Goal: Information Seeking & Learning: Learn about a topic

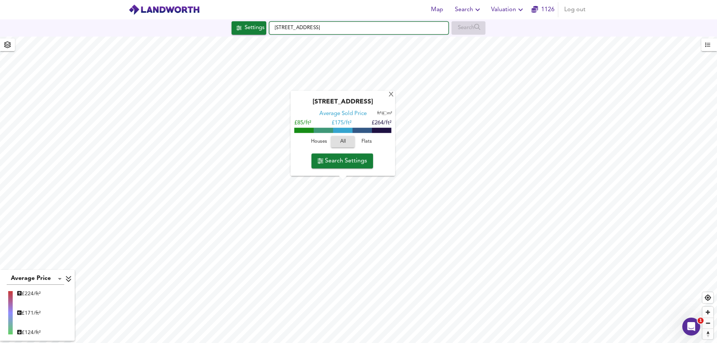
drag, startPoint x: 396, startPoint y: 31, endPoint x: 207, endPoint y: 28, distance: 189.0
click at [207, 28] on div "[STREET_ADDRESS] Search" at bounding box center [358, 27] width 717 height 13
paste input "NG22 9LP"
click at [318, 42] on small "[GEOGRAPHIC_DATA], [GEOGRAPHIC_DATA]" at bounding box center [356, 43] width 90 height 4
type input "[STREET_ADDRESS]"
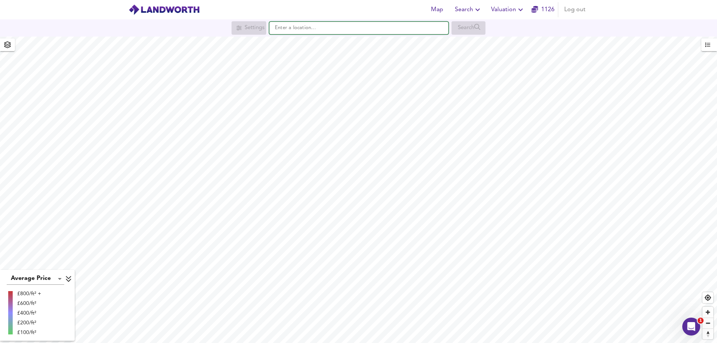
click at [302, 28] on input "text" at bounding box center [358, 28] width 179 height 13
paste input "NG22 9LP"
click at [306, 44] on strong "NG22 9LP" at bounding box center [297, 42] width 25 height 5
type input "[STREET_ADDRESS]"
checkbox input "false"
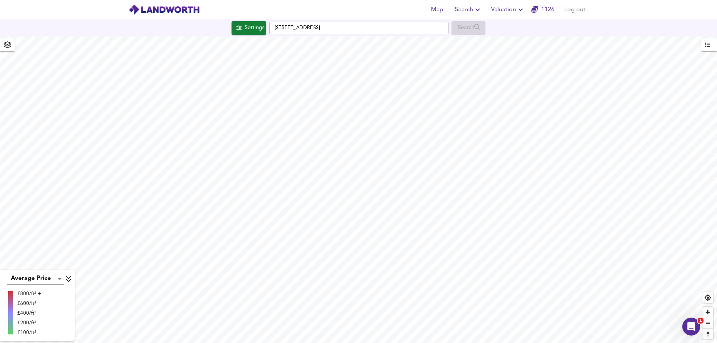
checkbox input "true"
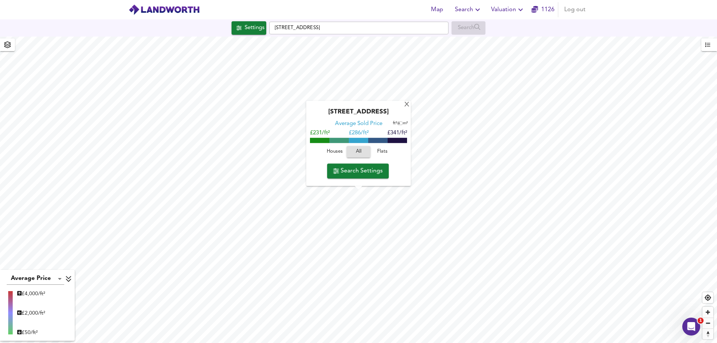
click at [337, 154] on span "Houses" at bounding box center [335, 152] width 20 height 9
click at [378, 153] on span "Flats" at bounding box center [382, 152] width 20 height 9
click at [332, 154] on span "Houses" at bounding box center [335, 152] width 20 height 9
click at [335, 23] on input "[STREET_ADDRESS]" at bounding box center [358, 28] width 179 height 13
drag, startPoint x: 340, startPoint y: 26, endPoint x: 230, endPoint y: 31, distance: 110.7
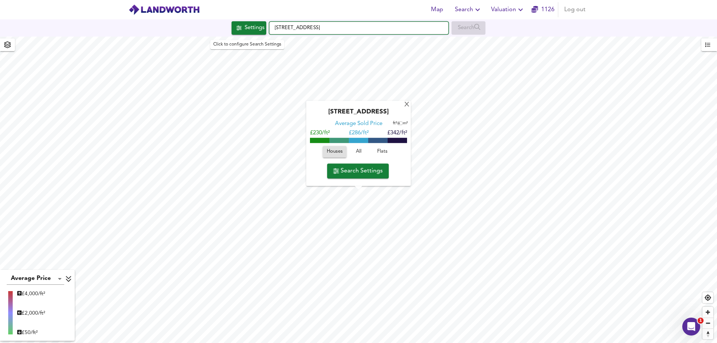
click at [230, 31] on div "Settings Kirton, Newark NG22 9LP Search" at bounding box center [358, 27] width 717 height 13
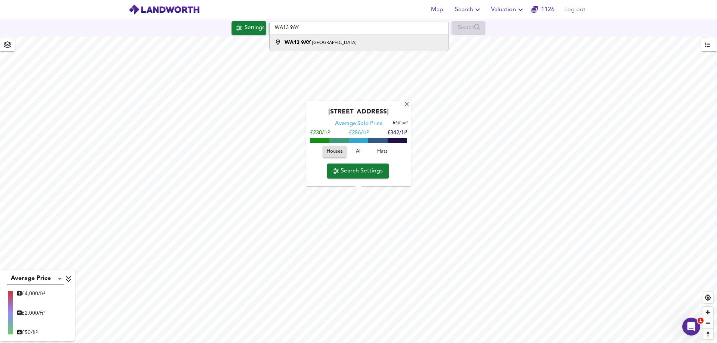
click at [318, 42] on small "Whitbarrow Road, Lymm" at bounding box center [334, 43] width 44 height 4
type input "Whitbarrow Road, Lymm WA13 9AY"
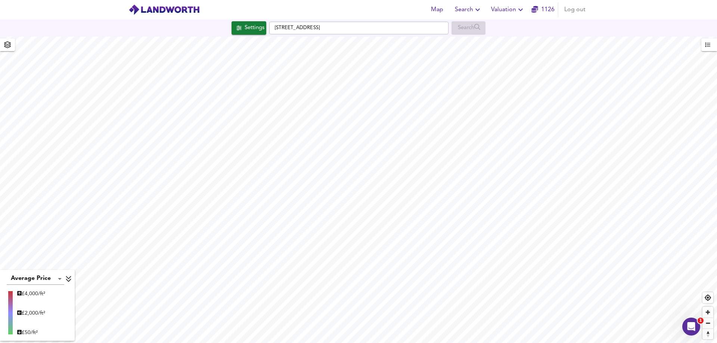
click at [717, 154] on html "Map Search Valuation 1126 Log out Settings Kirton, Newark NG22 9LP Search X Whi…" at bounding box center [358, 171] width 717 height 343
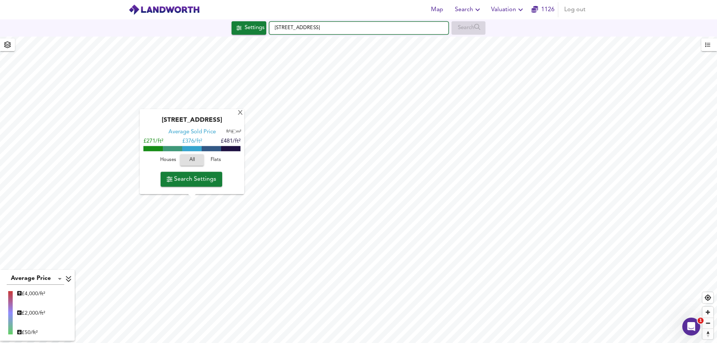
click at [340, 28] on input "[STREET_ADDRESS]" at bounding box center [358, 28] width 179 height 13
drag, startPoint x: 355, startPoint y: 25, endPoint x: 224, endPoint y: 27, distance: 131.1
click at [225, 27] on div "Settings Kirton, Newark NG22 9LP Search" at bounding box center [358, 27] width 717 height 13
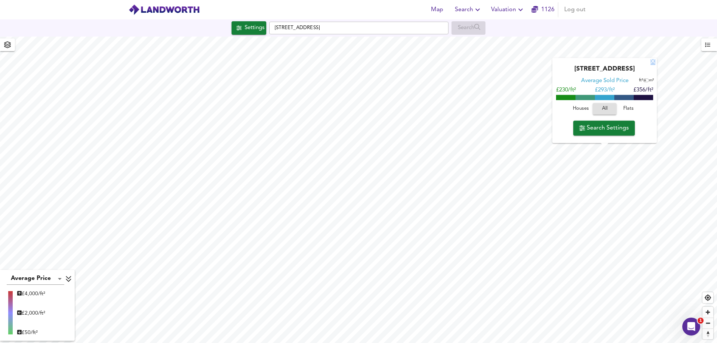
click at [653, 61] on div "X" at bounding box center [653, 62] width 6 height 7
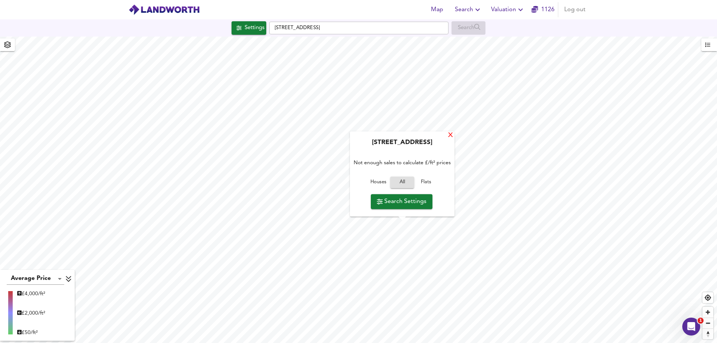
click at [450, 136] on div "X" at bounding box center [451, 135] width 6 height 7
